Goal: Use online tool/utility: Utilize a website feature to perform a specific function

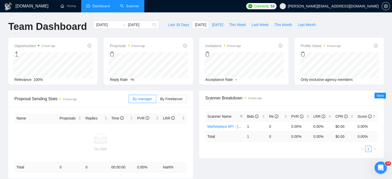
click at [138, 7] on link "Scanner" at bounding box center [129, 6] width 19 height 4
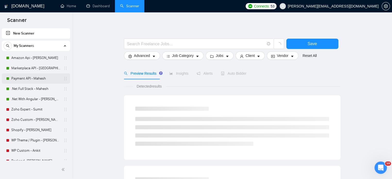
click at [20, 77] on link "Payment API - Mahesh" at bounding box center [35, 78] width 49 height 10
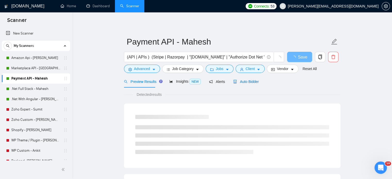
click at [240, 80] on span "Auto Bidder" at bounding box center [245, 82] width 25 height 4
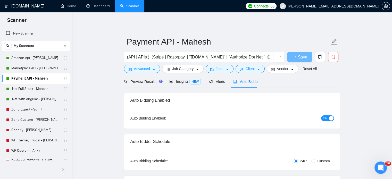
radio input "false"
radio input "true"
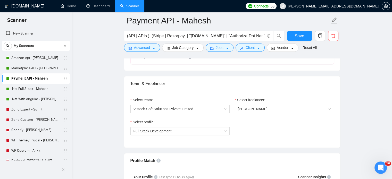
scroll to position [309, 0]
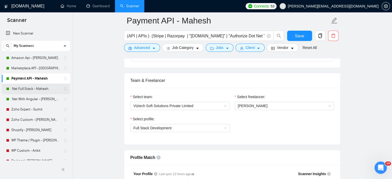
drag, startPoint x: 32, startPoint y: 89, endPoint x: 39, endPoint y: 93, distance: 7.7
click at [32, 89] on link ".Net Full Stack - Mahesh" at bounding box center [35, 89] width 49 height 10
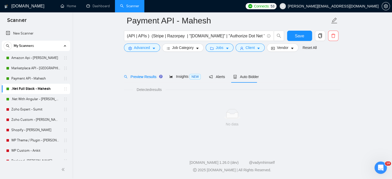
scroll to position [9, 0]
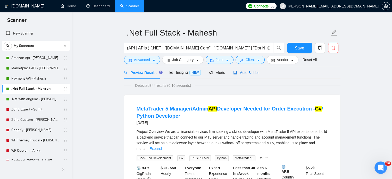
click at [253, 72] on span "Auto Bidder" at bounding box center [245, 73] width 25 height 4
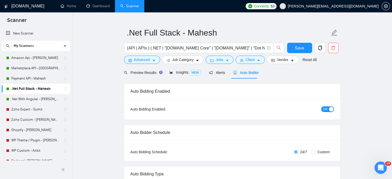
radio input "false"
radio input "true"
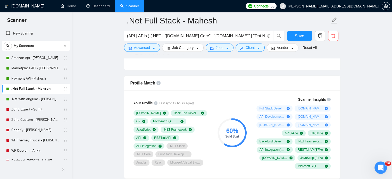
scroll to position [395, 0]
